Goal: Information Seeking & Learning: Learn about a topic

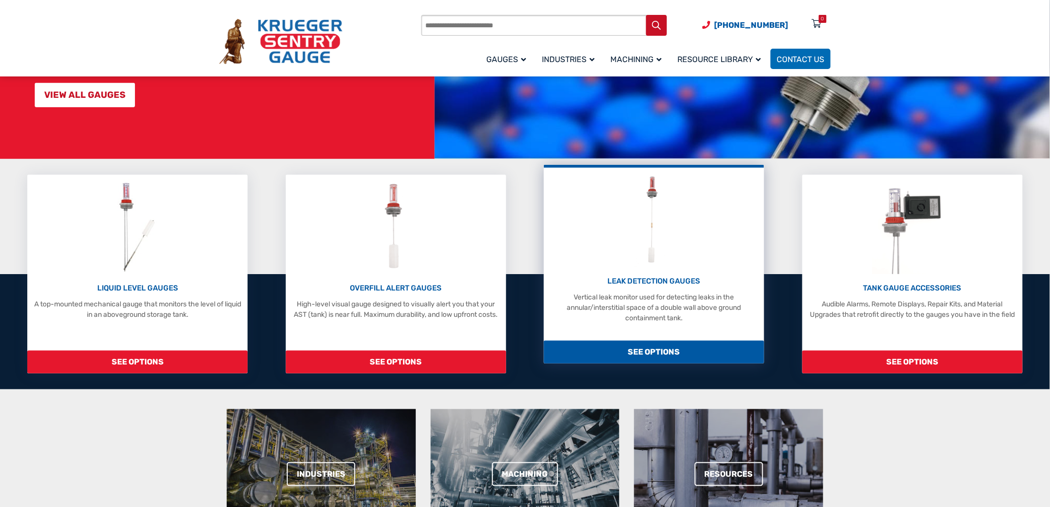
scroll to position [165, 0]
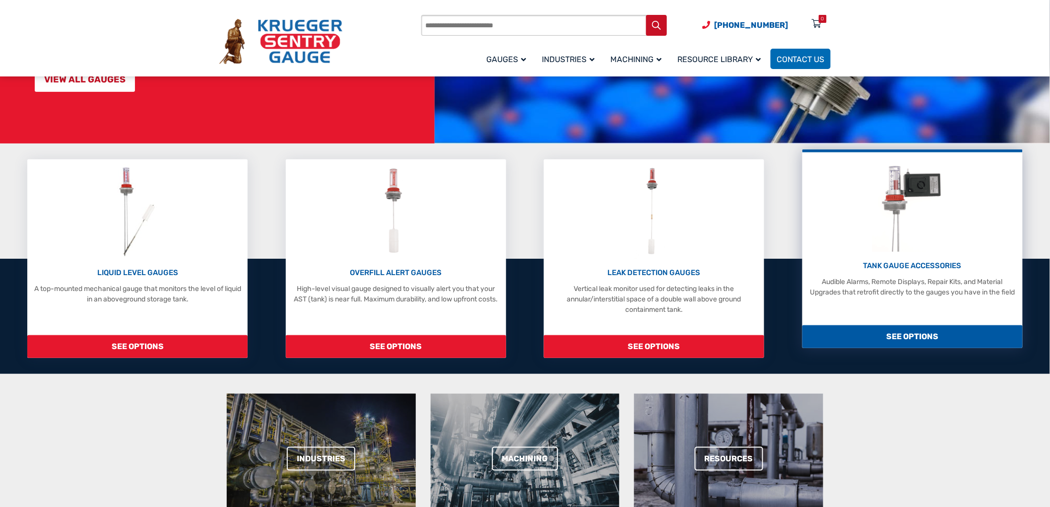
click at [923, 264] on p "TANK GAUGE ACCESSORIES" at bounding box center [913, 265] width 210 height 11
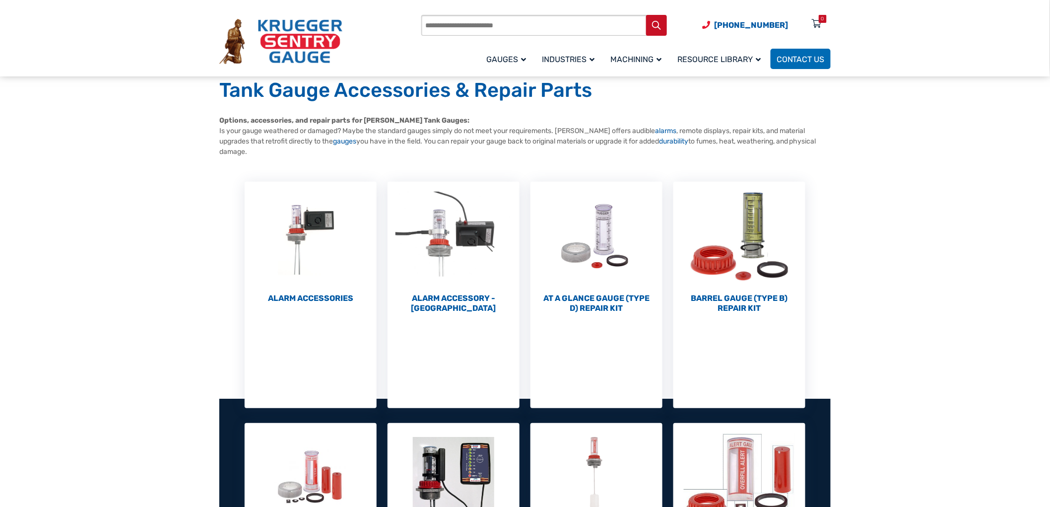
scroll to position [55, 0]
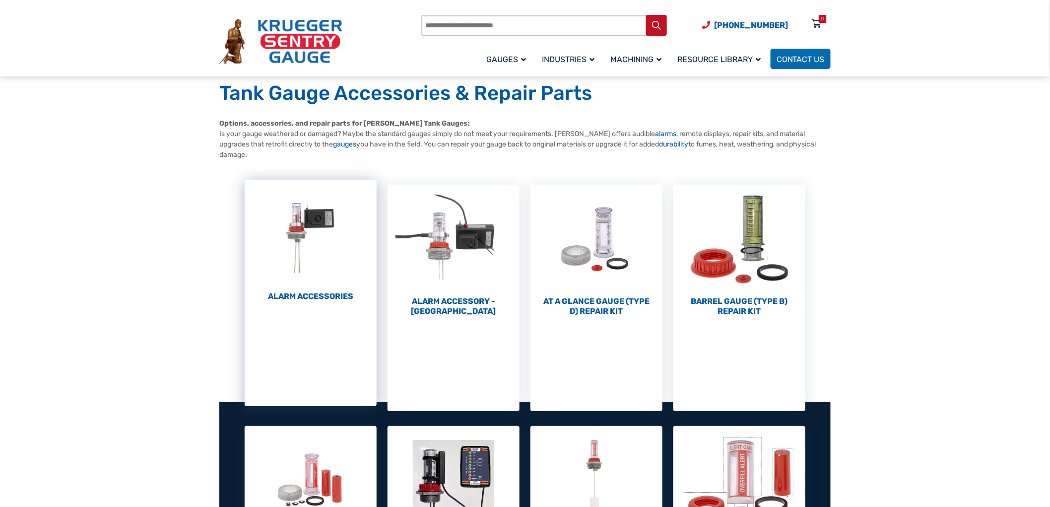
click at [320, 299] on h2 "Alarm Accessories (6)" at bounding box center [311, 296] width 132 height 10
click at [321, 241] on img "Visit product category Alarm Accessories" at bounding box center [311, 234] width 132 height 109
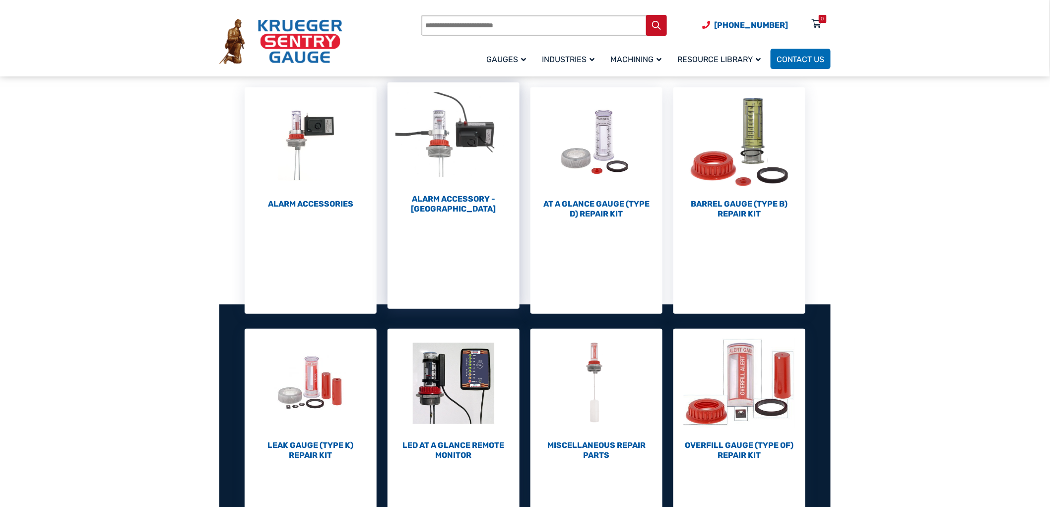
scroll to position [331, 0]
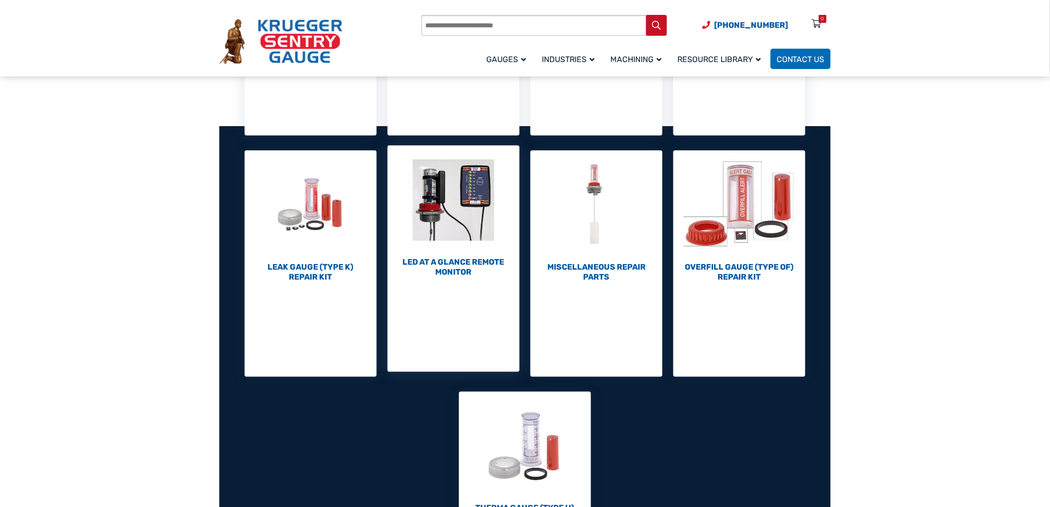
click at [462, 265] on h2 "LED At A Glance Remote Monitor (1)" at bounding box center [454, 267] width 132 height 20
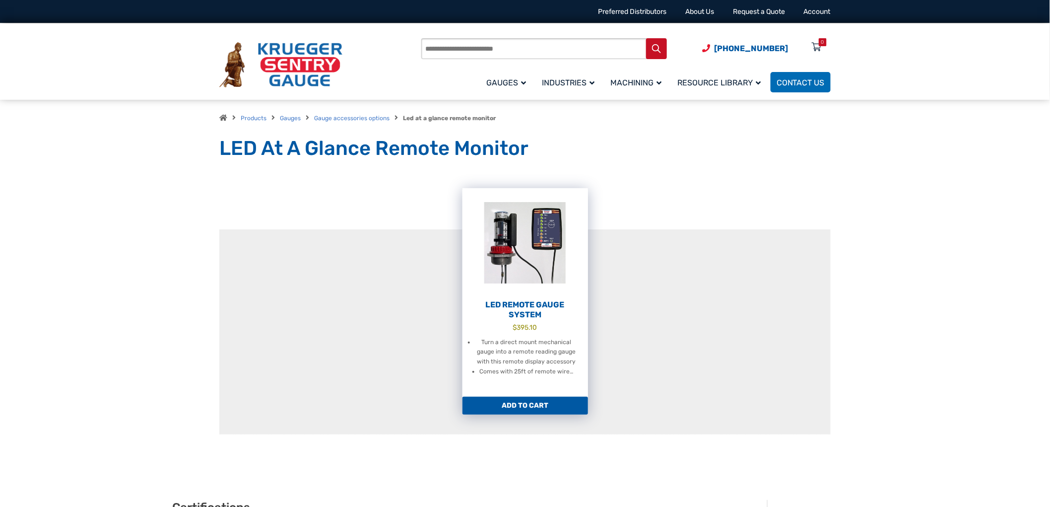
click at [549, 301] on h2 "LED Remote Gauge System" at bounding box center [526, 310] width 126 height 20
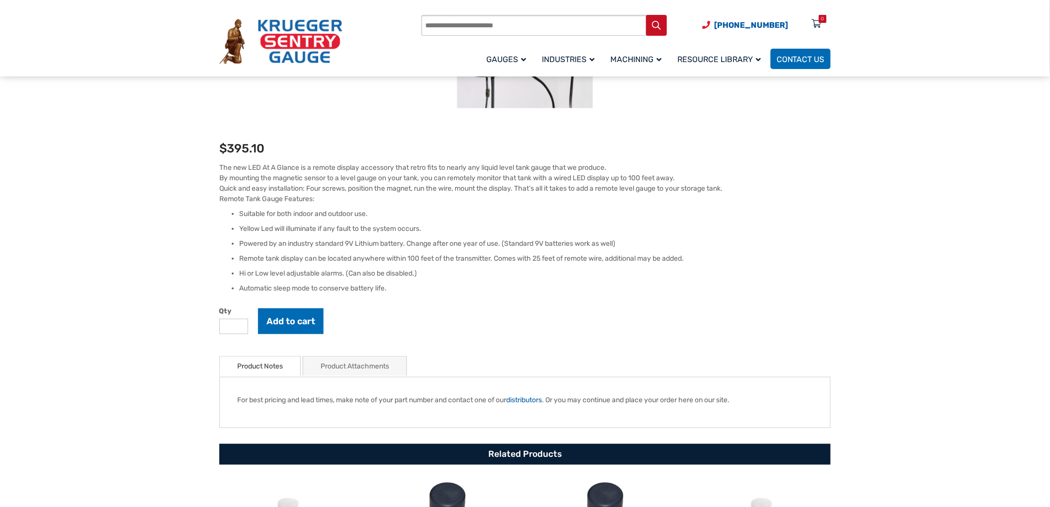
scroll to position [220, 0]
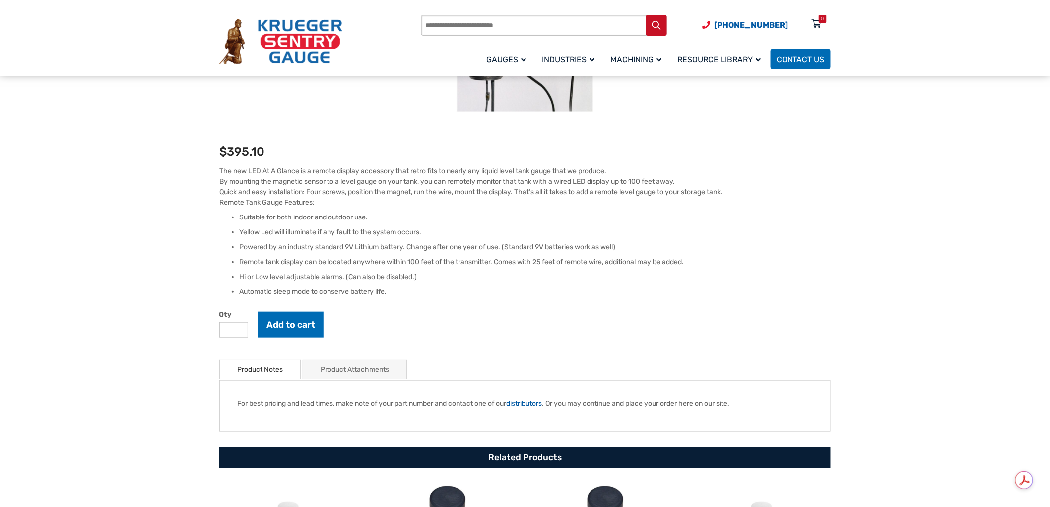
click at [379, 369] on link "Product Attachments" at bounding box center [355, 369] width 68 height 19
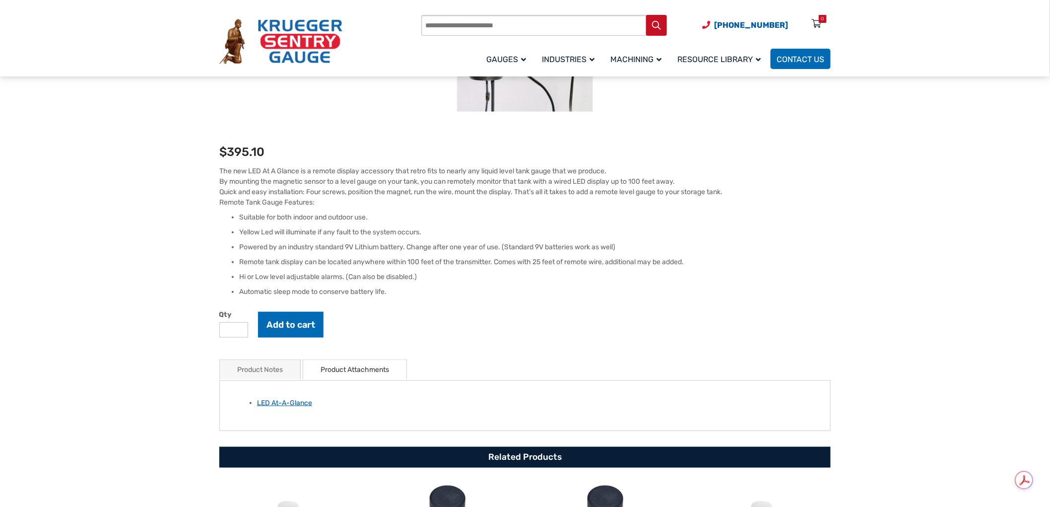
click at [294, 406] on link "LED At-A-Glance" at bounding box center [284, 403] width 55 height 8
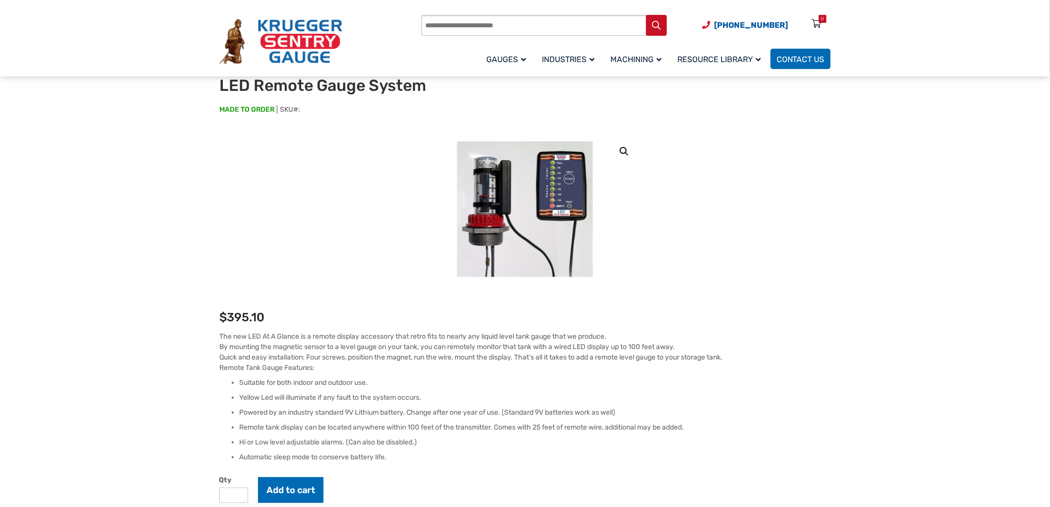
scroll to position [0, 0]
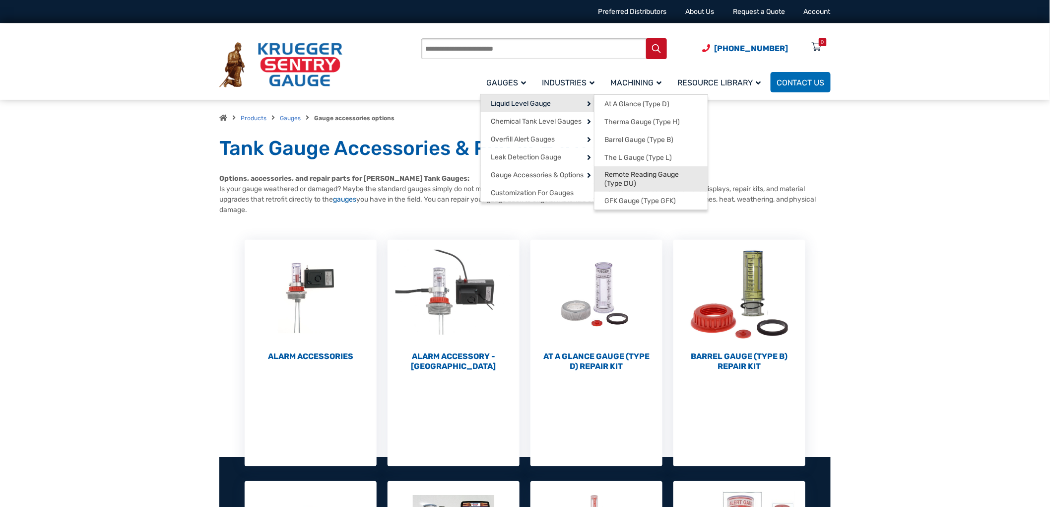
click at [635, 172] on span "Remote Reading Gauge (Type DU)" at bounding box center [651, 178] width 93 height 17
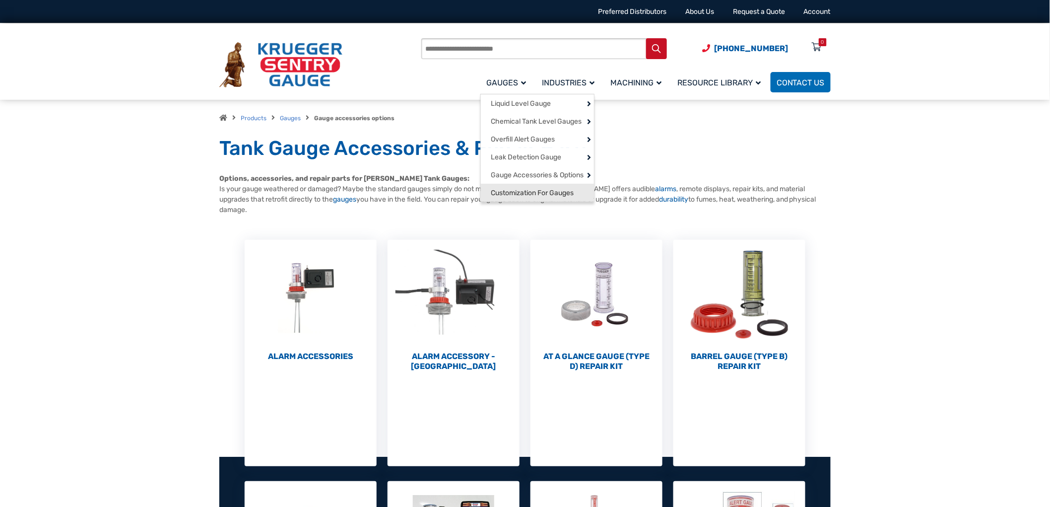
click at [528, 198] on span "Customization For Gauges" at bounding box center [532, 193] width 83 height 9
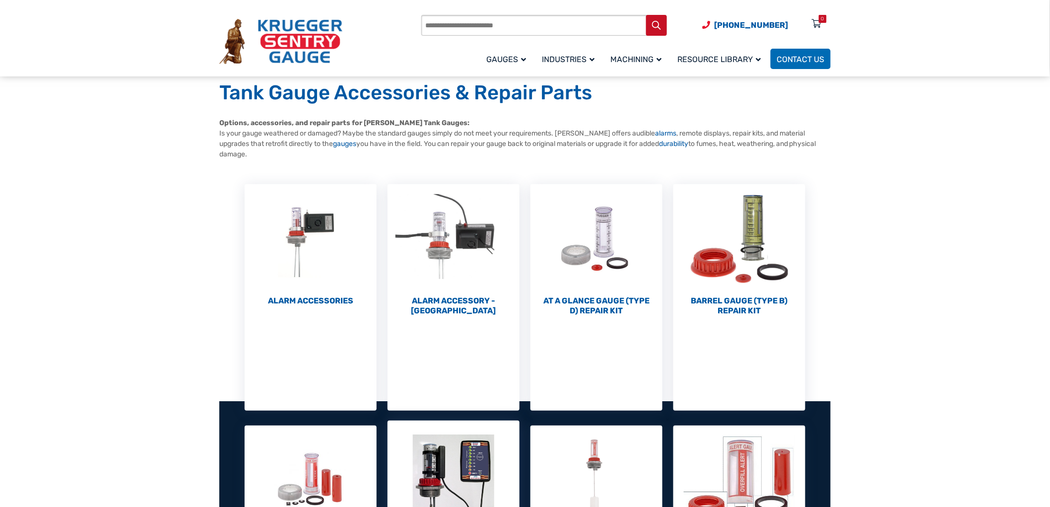
scroll to position [55, 0]
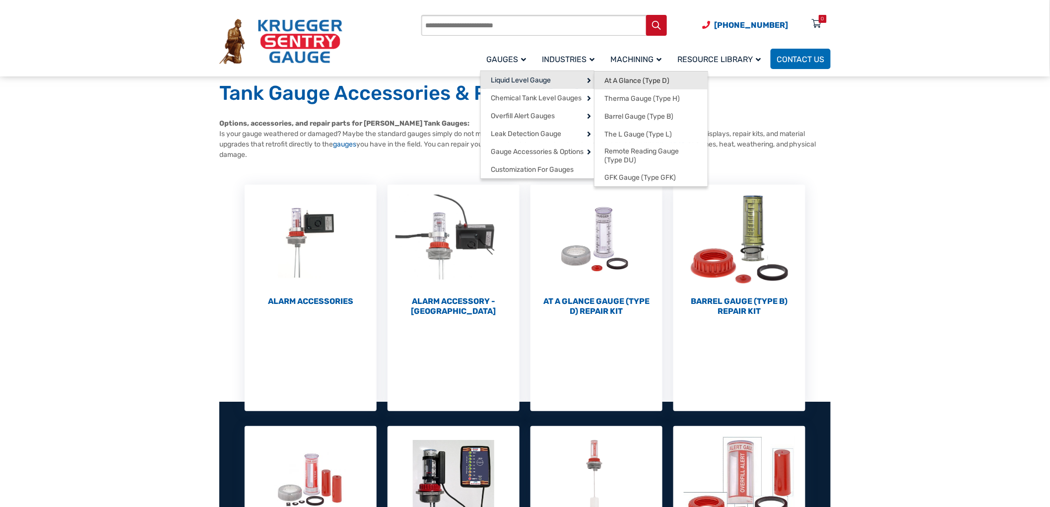
click at [619, 82] on span "At A Glance (Type D)" at bounding box center [637, 80] width 65 height 9
